Goal: Contribute content: Add original content to the website for others to see

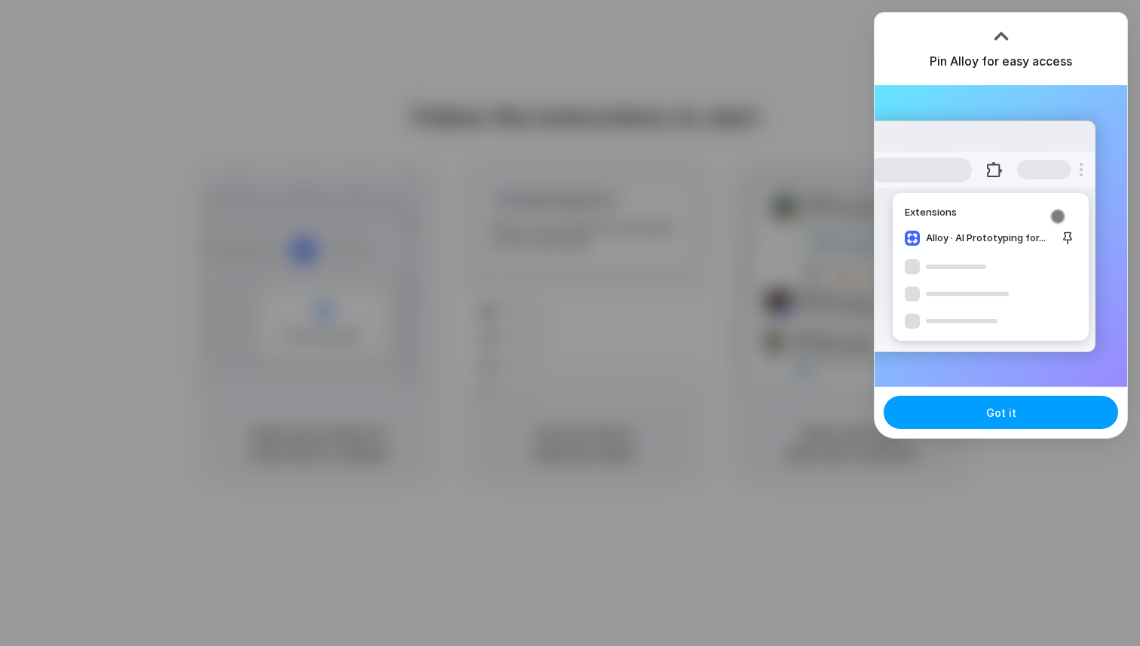
click at [1002, 419] on span "Got it" at bounding box center [1001, 413] width 30 height 16
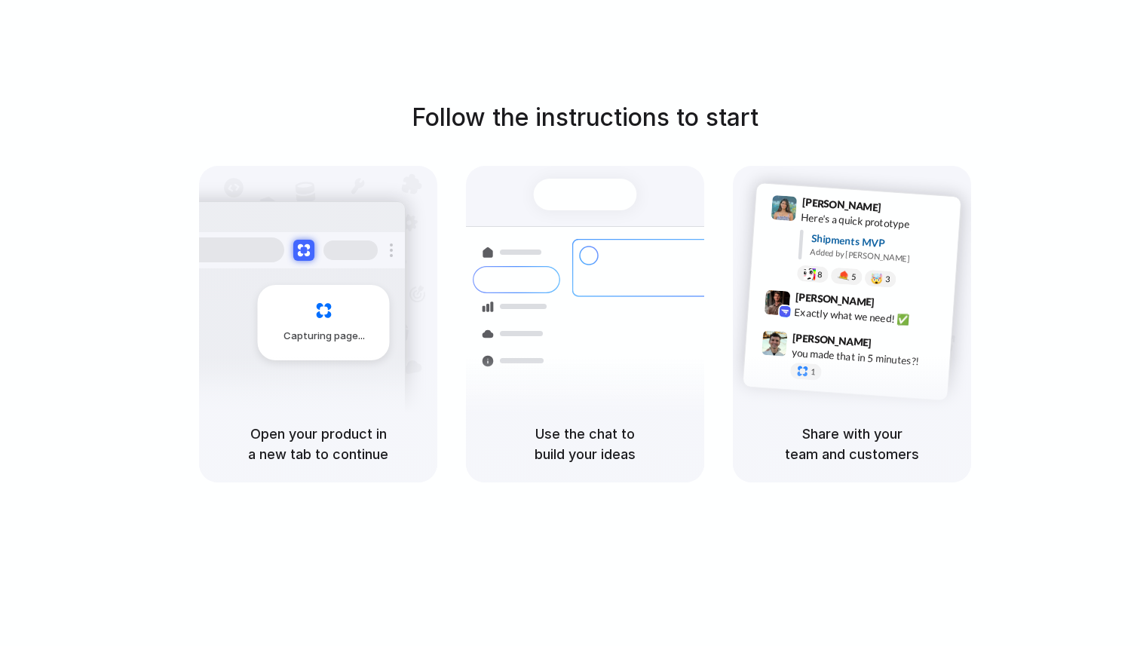
click at [794, 100] on div "Follow the instructions to start Capturing page Open your product in a new tab …" at bounding box center [585, 291] width 1140 height 383
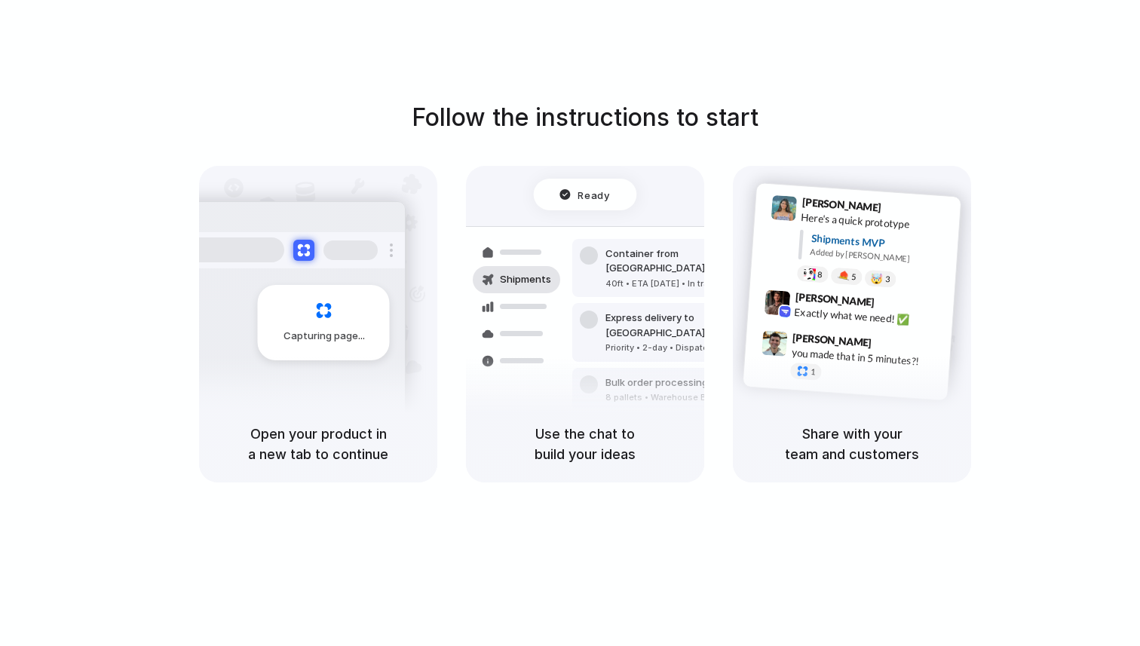
click at [794, 100] on div "Follow the instructions to start Capturing page Open your product in a new tab …" at bounding box center [585, 291] width 1140 height 383
click at [570, 324] on div at bounding box center [570, 324] width 0 height 0
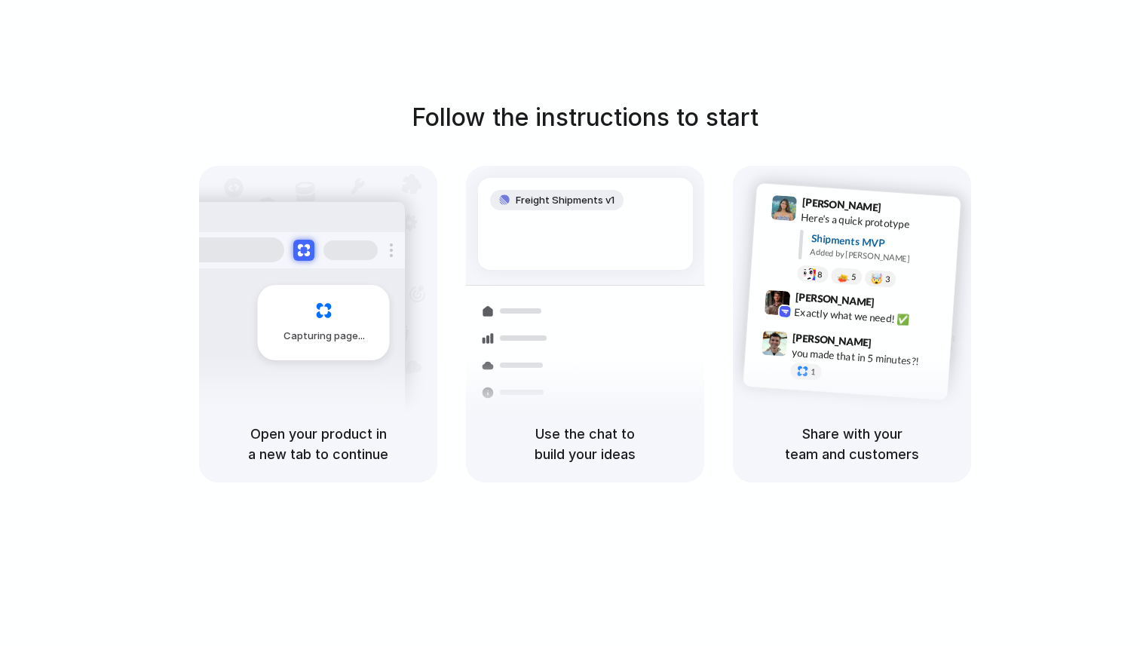
click at [570, 324] on div at bounding box center [570, 324] width 0 height 0
click at [816, 132] on div "Follow the instructions to start Capturing page Open your product in a new tab …" at bounding box center [585, 291] width 1140 height 383
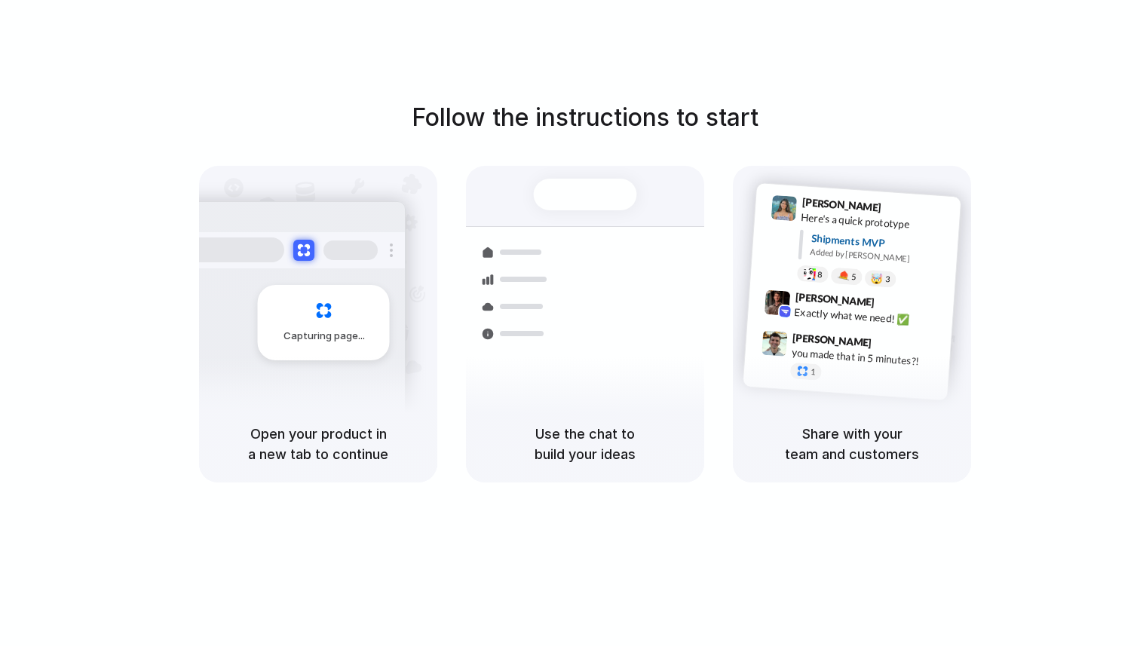
click at [570, 324] on div at bounding box center [570, 324] width 0 height 0
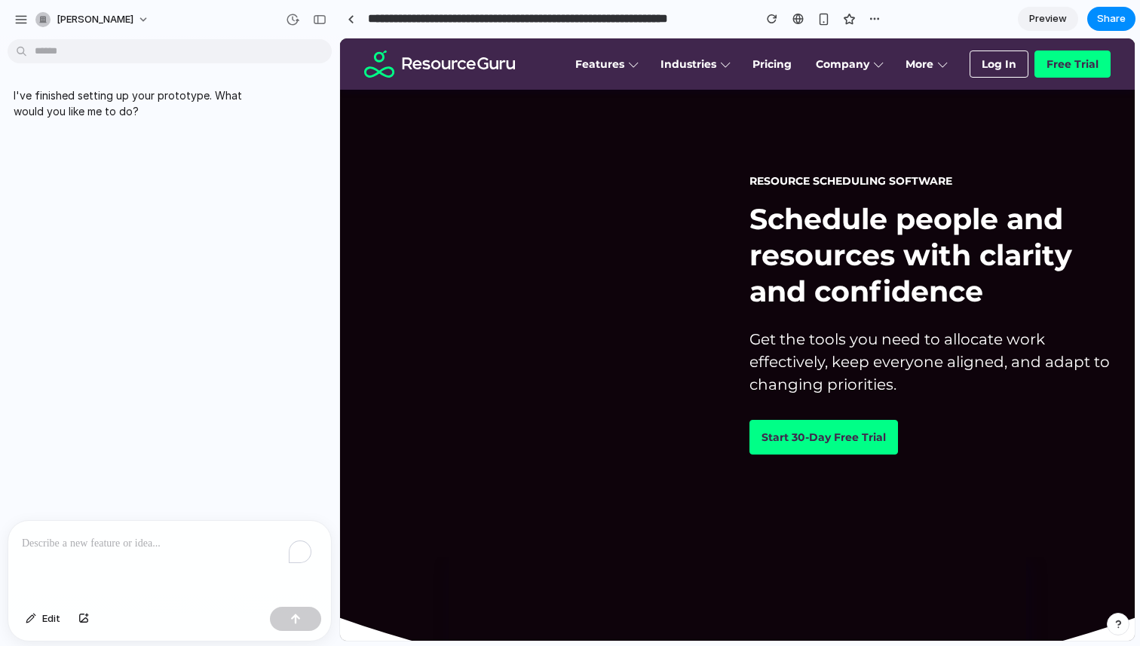
click at [170, 545] on p "To enrich screen reader interactions, please activate Accessibility in Grammarl…" at bounding box center [170, 544] width 296 height 18
click at [964, 259] on h2 "Schedule people and resources with clarity and confidence" at bounding box center [930, 255] width 361 height 109
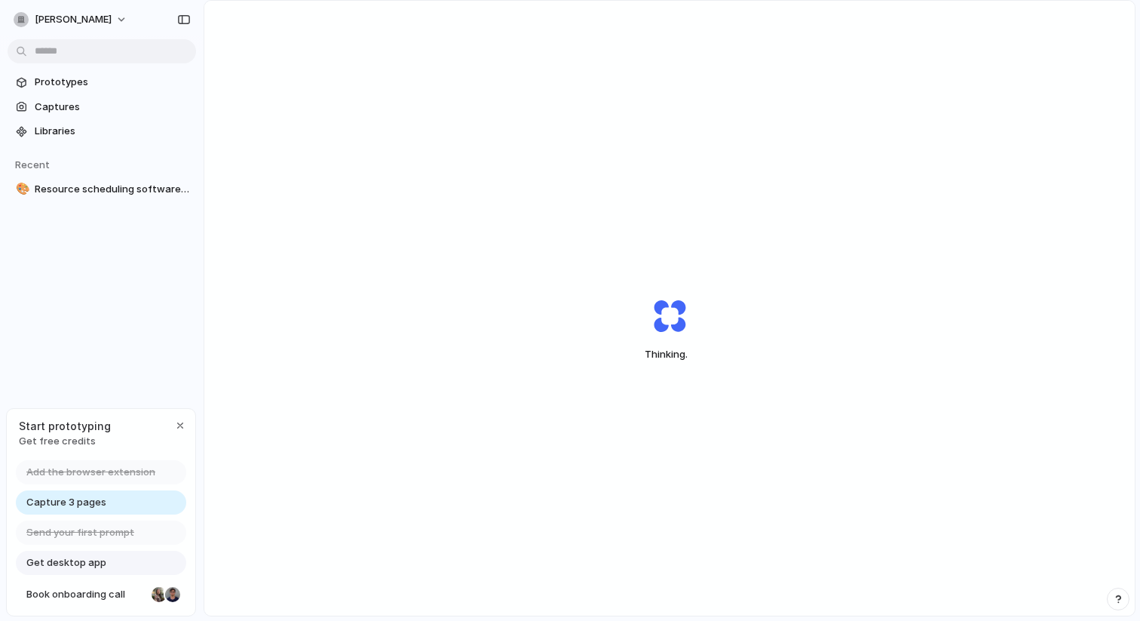
click at [748, 359] on div "Thinking ." at bounding box center [669, 329] width 413 height 149
drag, startPoint x: 735, startPoint y: 376, endPoint x: 226, endPoint y: 241, distance: 526.5
click at [735, 376] on div "Thinking ." at bounding box center [669, 329] width 931 height 657
click at [522, 247] on div "Capture failed Upload failed. Please try again." at bounding box center [669, 329] width 931 height 657
click at [66, 191] on span "Resource scheduling software built for flexibility | Resource Guru" at bounding box center [112, 189] width 155 height 15
